Goal: Check status: Check status

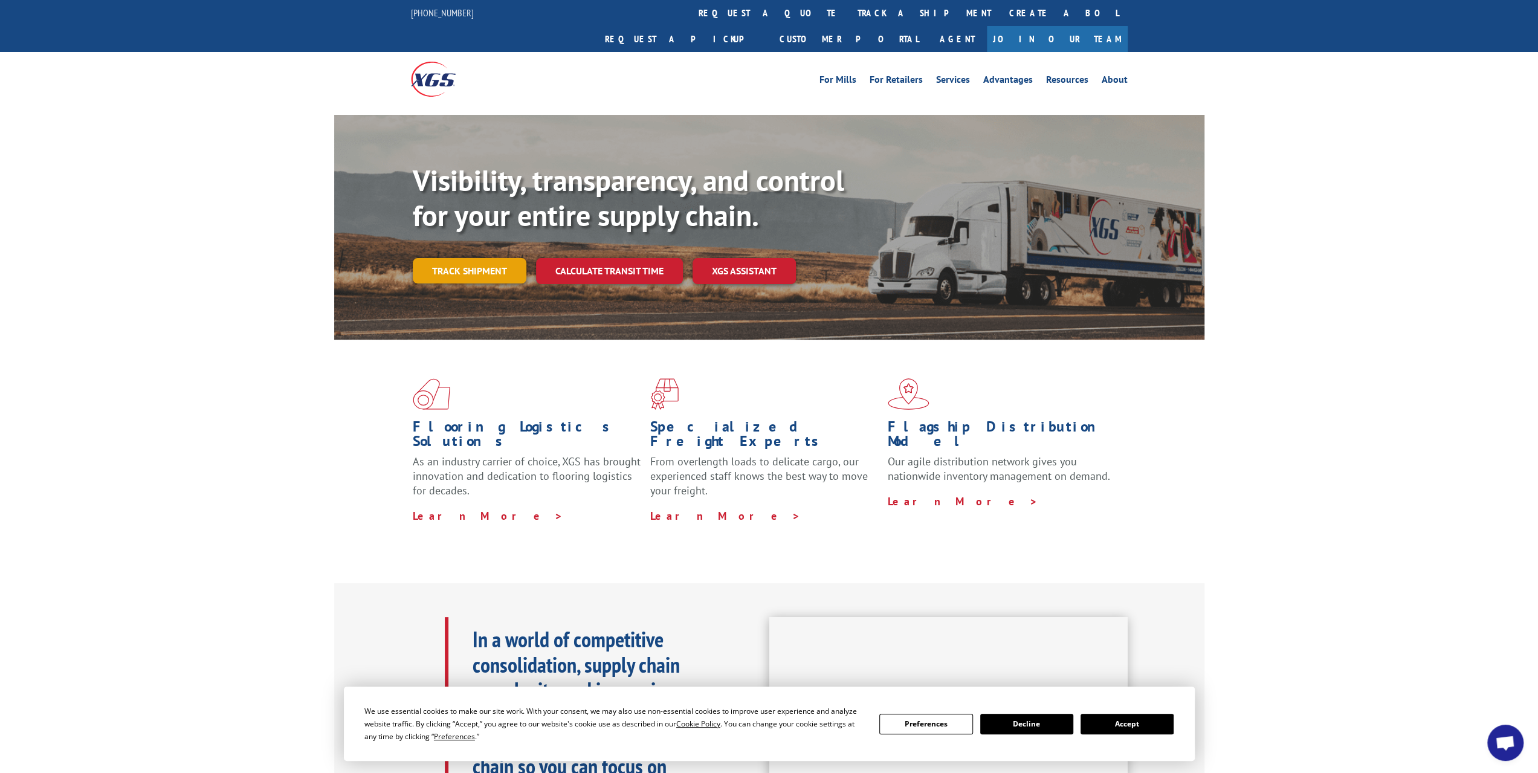
click at [483, 258] on link "Track shipment" at bounding box center [470, 270] width 114 height 25
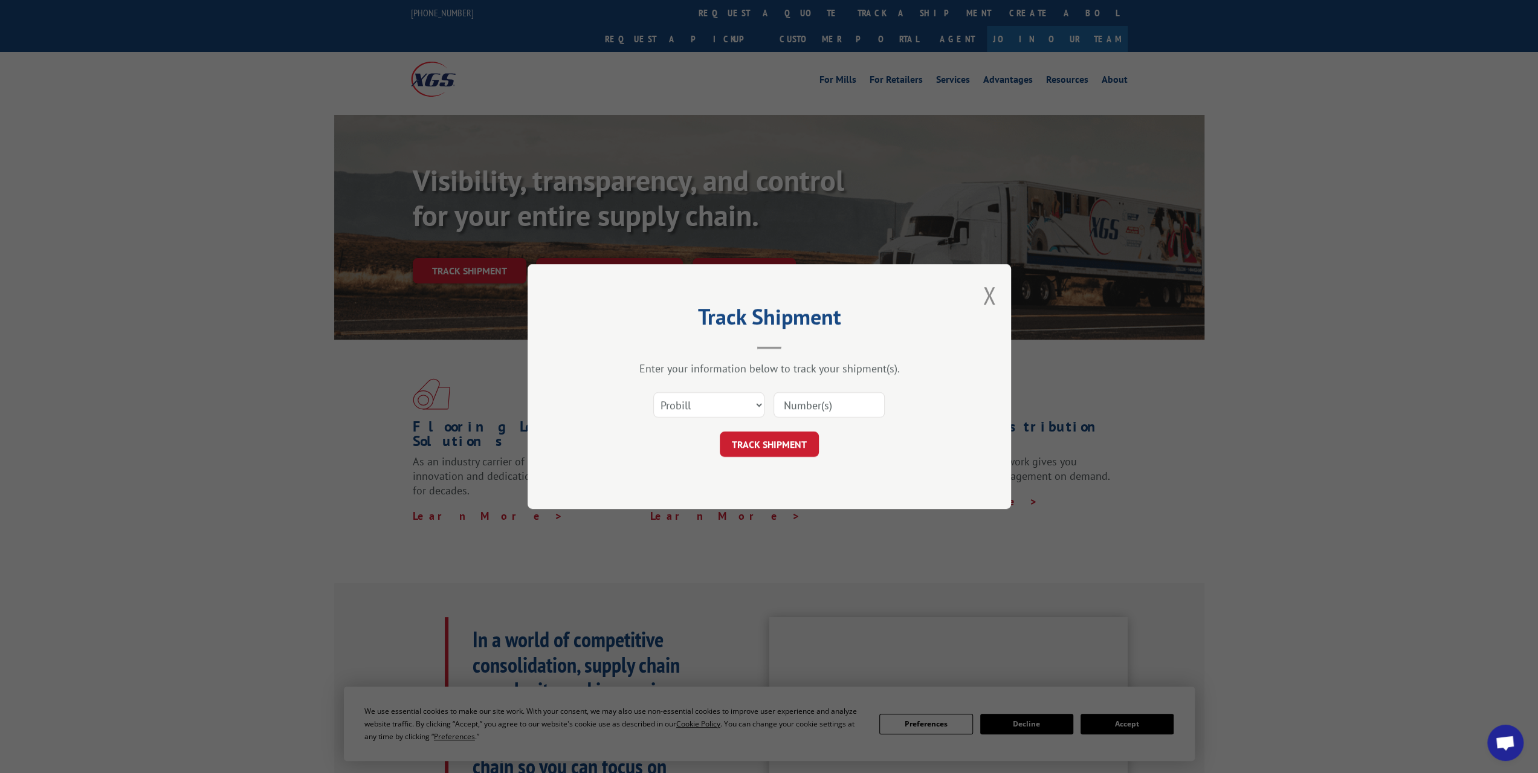
paste input "684572"
click at [992, 299] on button "Close modal" at bounding box center [989, 295] width 13 height 32
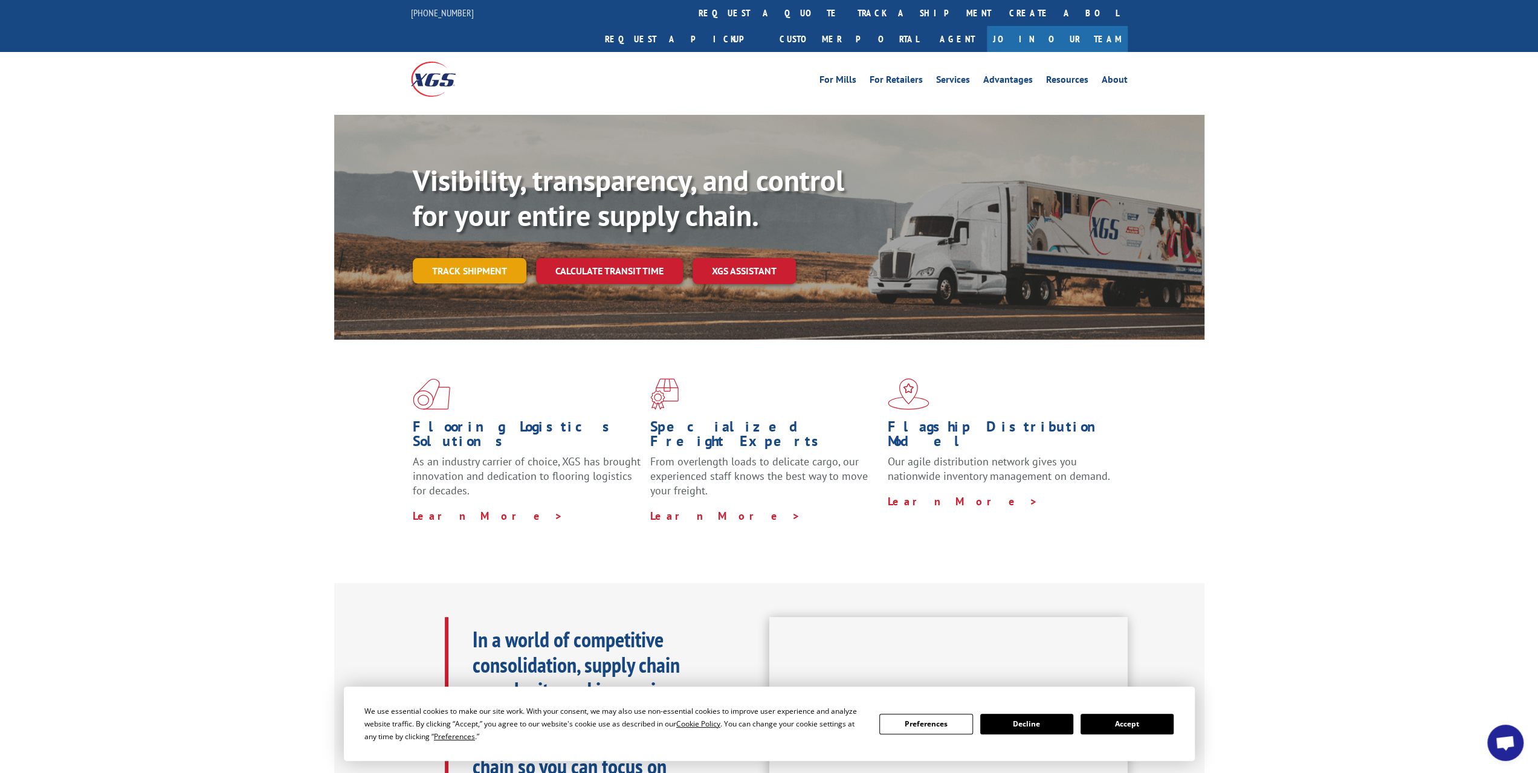
click at [481, 258] on link "Track shipment" at bounding box center [470, 270] width 114 height 25
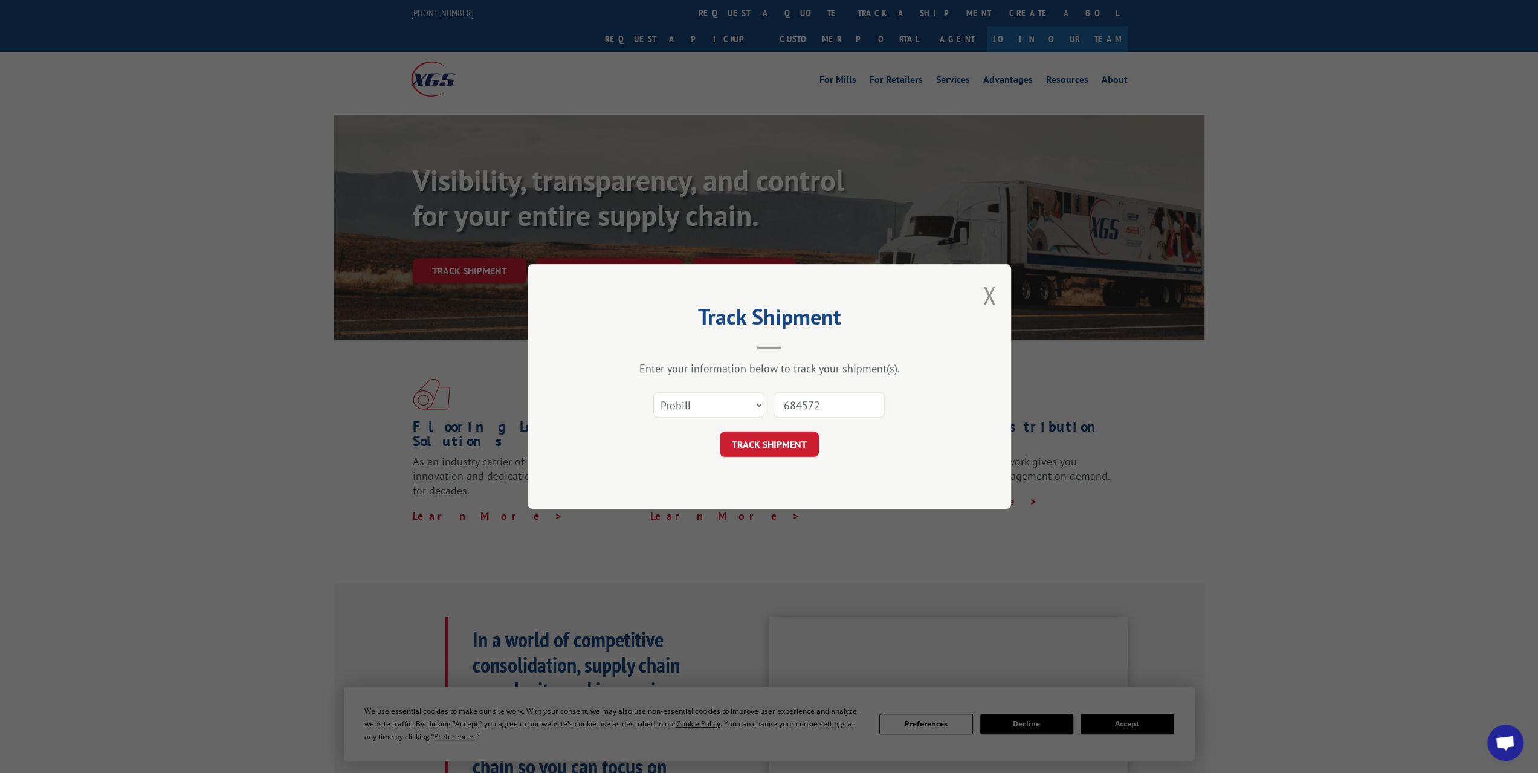
drag, startPoint x: 833, startPoint y: 402, endPoint x: 692, endPoint y: 406, distance: 140.9
click at [692, 406] on div "Select category... Probill BOL PO 684572" at bounding box center [769, 405] width 363 height 40
paste input "268037"
type input "268037"
click at [788, 443] on button "TRACK SHIPMENT" at bounding box center [769, 443] width 99 height 25
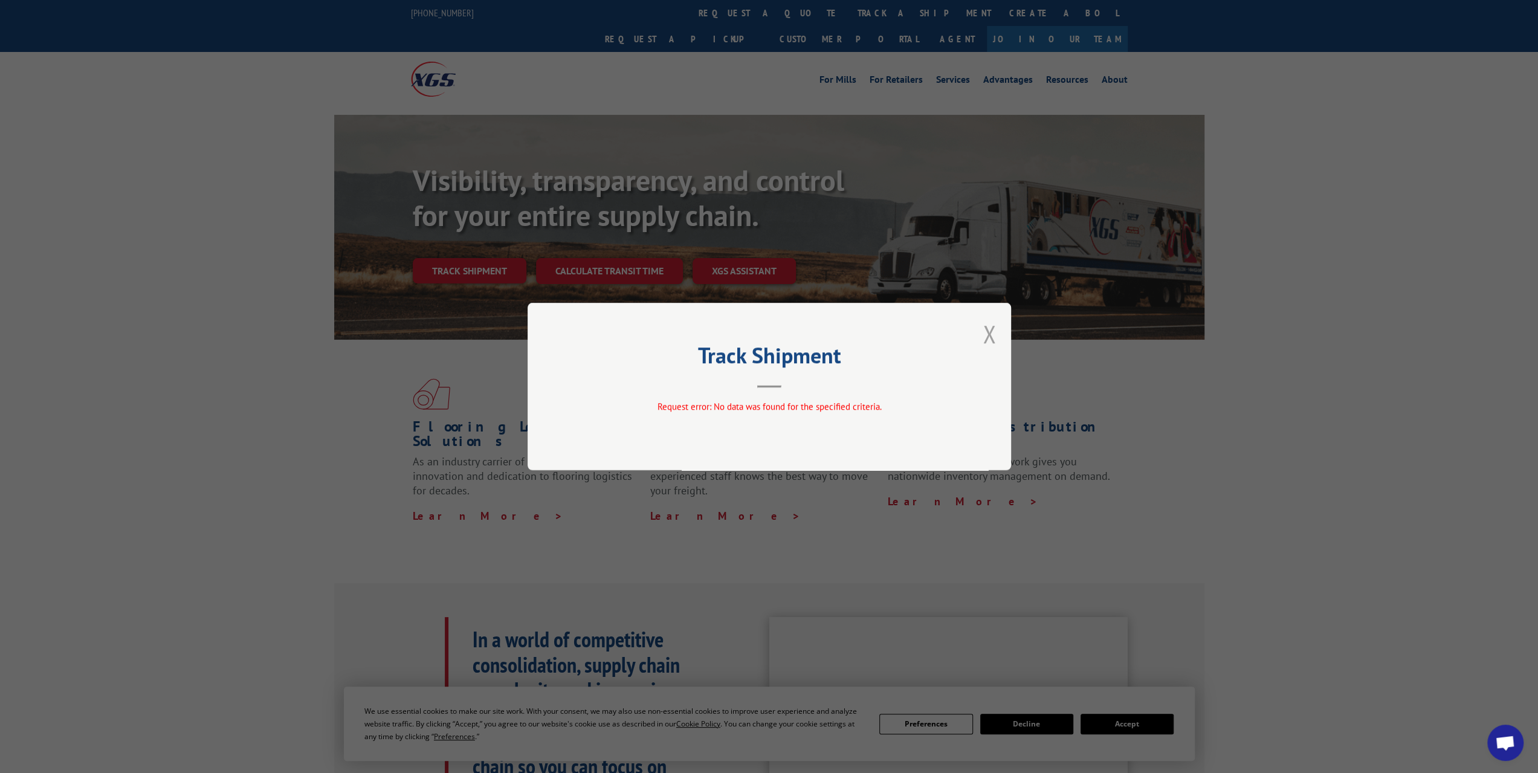
click at [986, 335] on button "Close modal" at bounding box center [989, 334] width 13 height 32
